Goal: Information Seeking & Learning: Learn about a topic

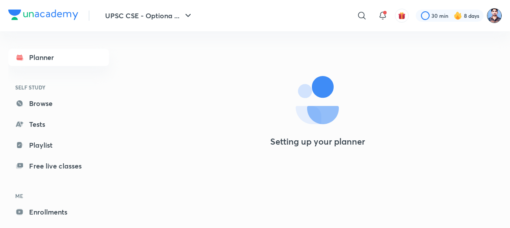
drag, startPoint x: 0, startPoint y: 0, endPoint x: 489, endPoint y: 16, distance: 489.0
click at [489, 16] on img at bounding box center [494, 15] width 15 height 15
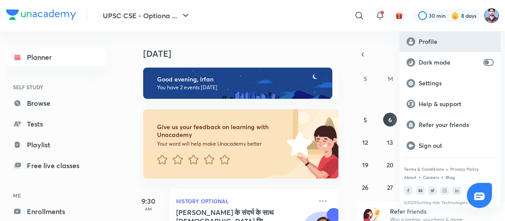
click at [423, 38] on p "Profile" at bounding box center [456, 42] width 75 height 8
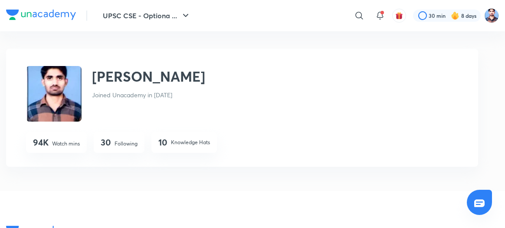
click at [125, 143] on p "Following" at bounding box center [126, 144] width 23 height 8
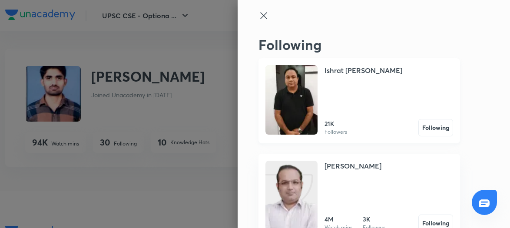
click at [283, 111] on img at bounding box center [291, 99] width 52 height 69
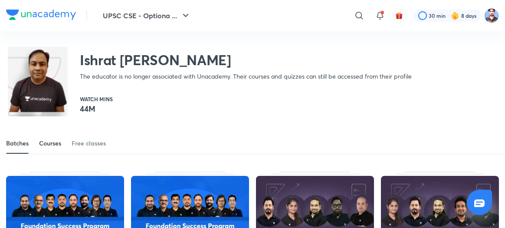
click at [48, 138] on link "Courses" at bounding box center [50, 143] width 22 height 21
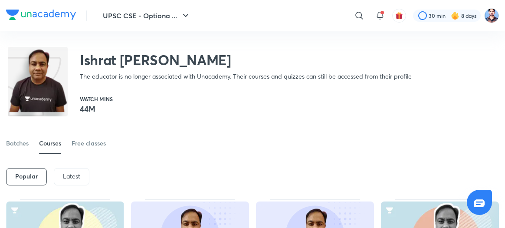
click at [69, 174] on p "Latest" at bounding box center [71, 176] width 17 height 7
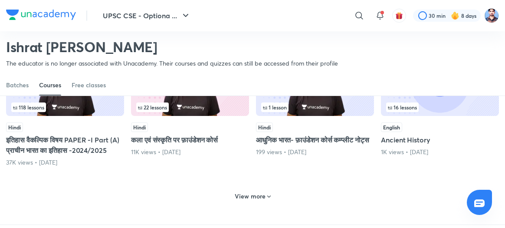
scroll to position [405, 0]
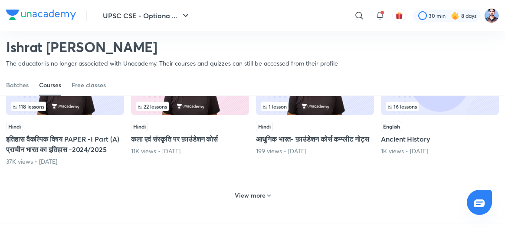
click at [249, 200] on h6 "View more" at bounding box center [250, 195] width 31 height 9
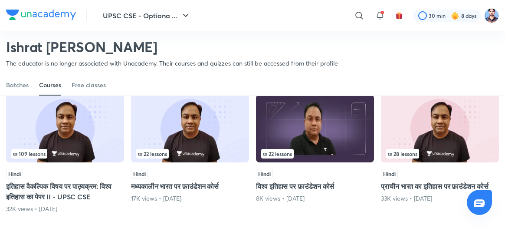
scroll to position [634, 0]
click at [81, 162] on img at bounding box center [65, 129] width 118 height 68
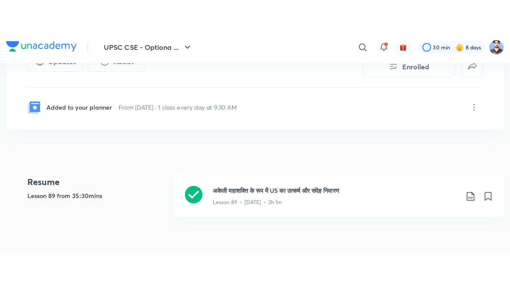
scroll to position [199, 0]
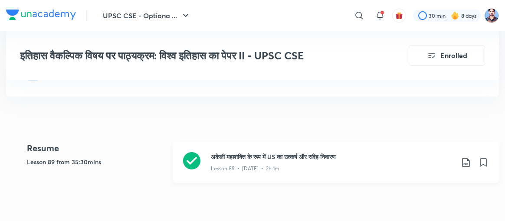
click at [194, 159] on icon at bounding box center [191, 160] width 17 height 17
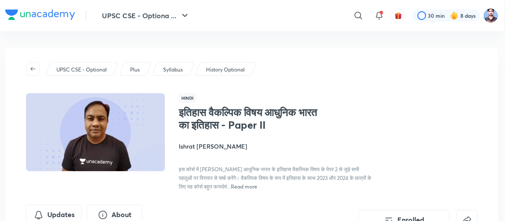
scroll to position [0, 1]
